Goal: Information Seeking & Learning: Check status

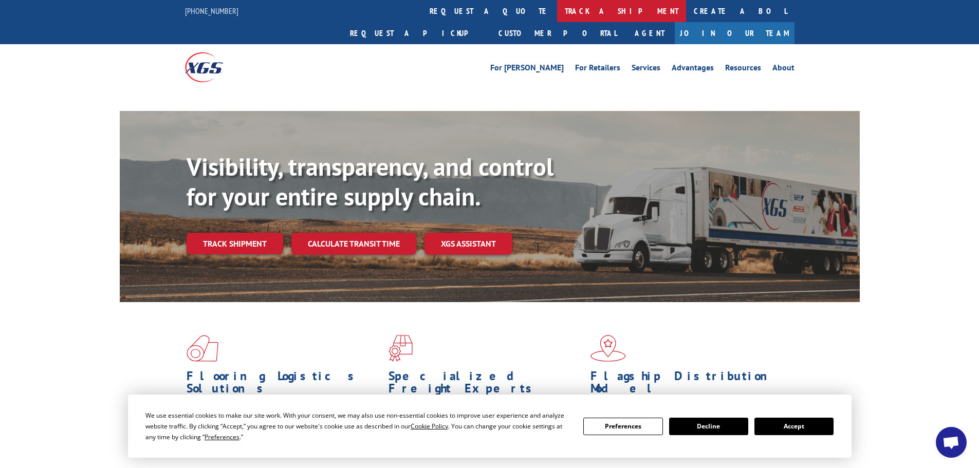
click at [557, 12] on link "track a shipment" at bounding box center [621, 11] width 129 height 22
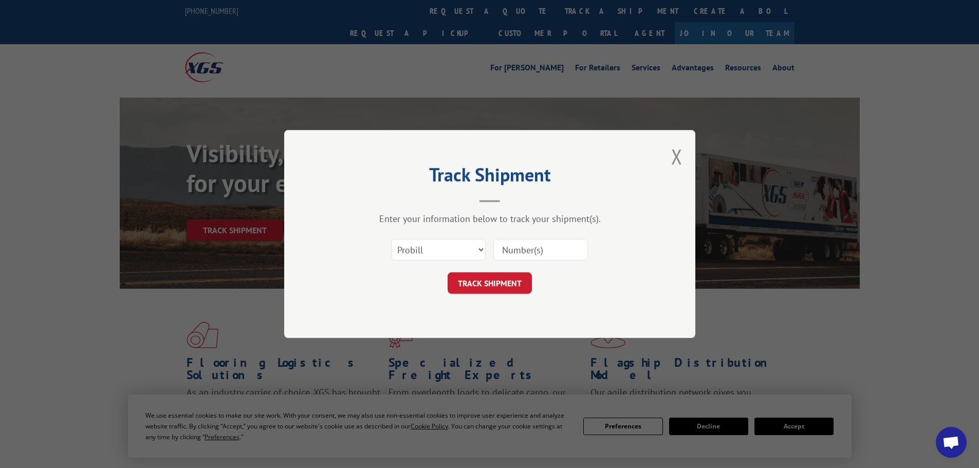
click at [533, 251] on input at bounding box center [541, 250] width 95 height 22
paste input "17496629"
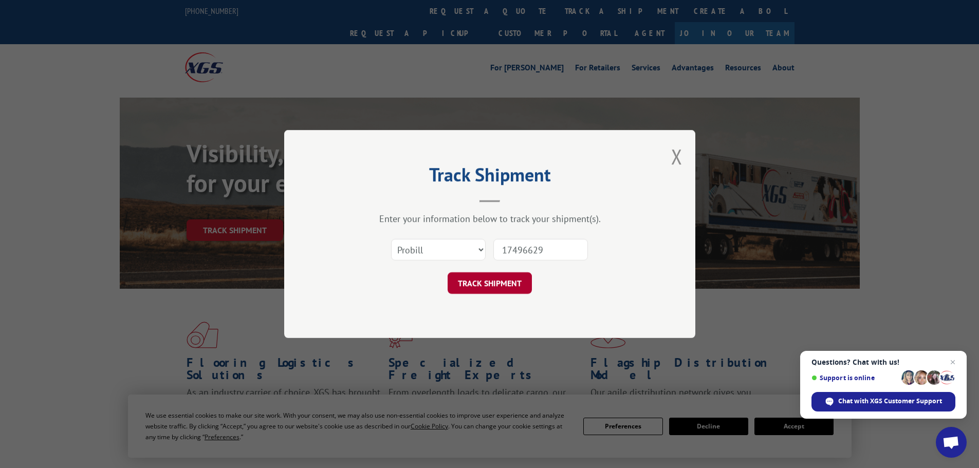
type input "17496629"
click at [507, 279] on button "TRACK SHIPMENT" at bounding box center [490, 284] width 84 height 22
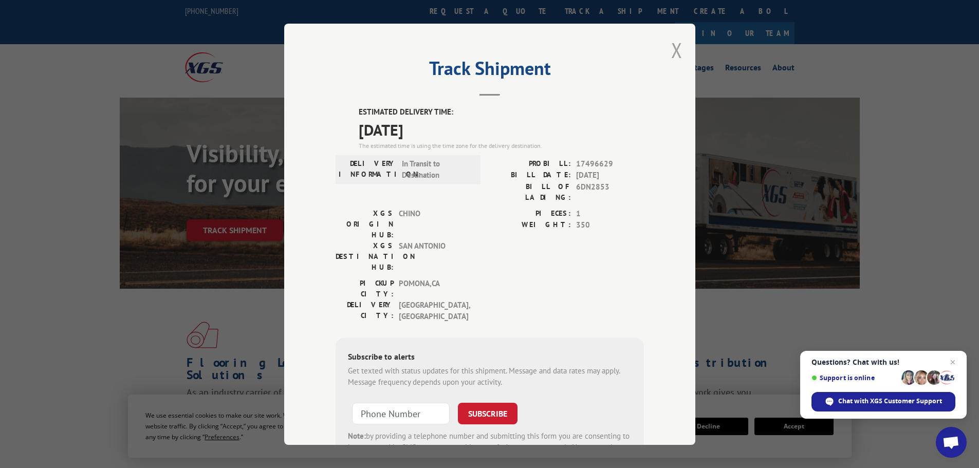
click at [674, 48] on button "Close modal" at bounding box center [677, 50] width 11 height 27
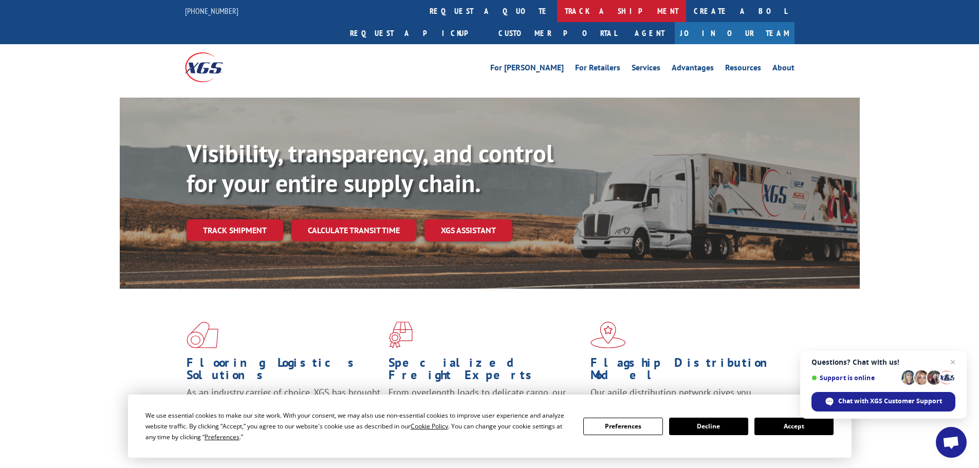
click at [557, 11] on link "track a shipment" at bounding box center [621, 11] width 129 height 22
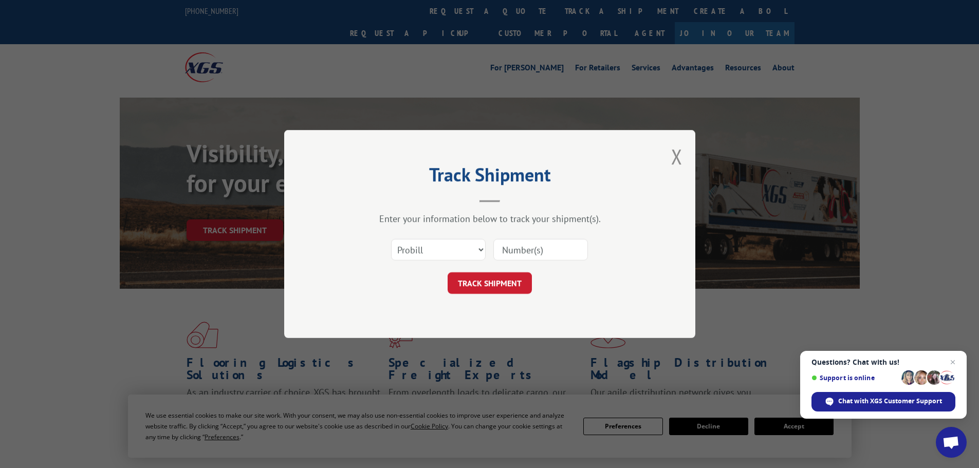
click at [528, 250] on input at bounding box center [541, 250] width 95 height 22
paste input "16566653"
click at [501, 290] on button "TRACK SHIPMENT" at bounding box center [490, 284] width 84 height 22
click at [520, 251] on input "16566653" at bounding box center [541, 250] width 95 height 22
type input "16566653"
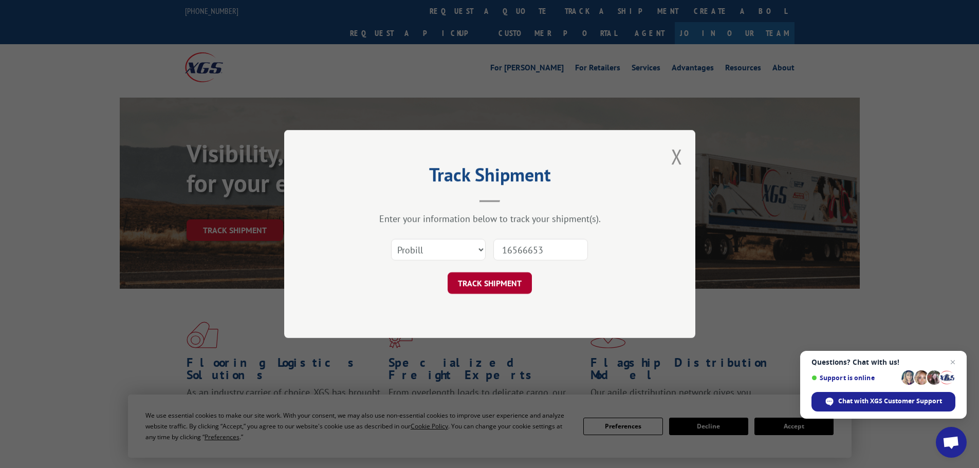
click at [509, 279] on button "TRACK SHIPMENT" at bounding box center [490, 284] width 84 height 22
